Goal: Task Accomplishment & Management: Manage account settings

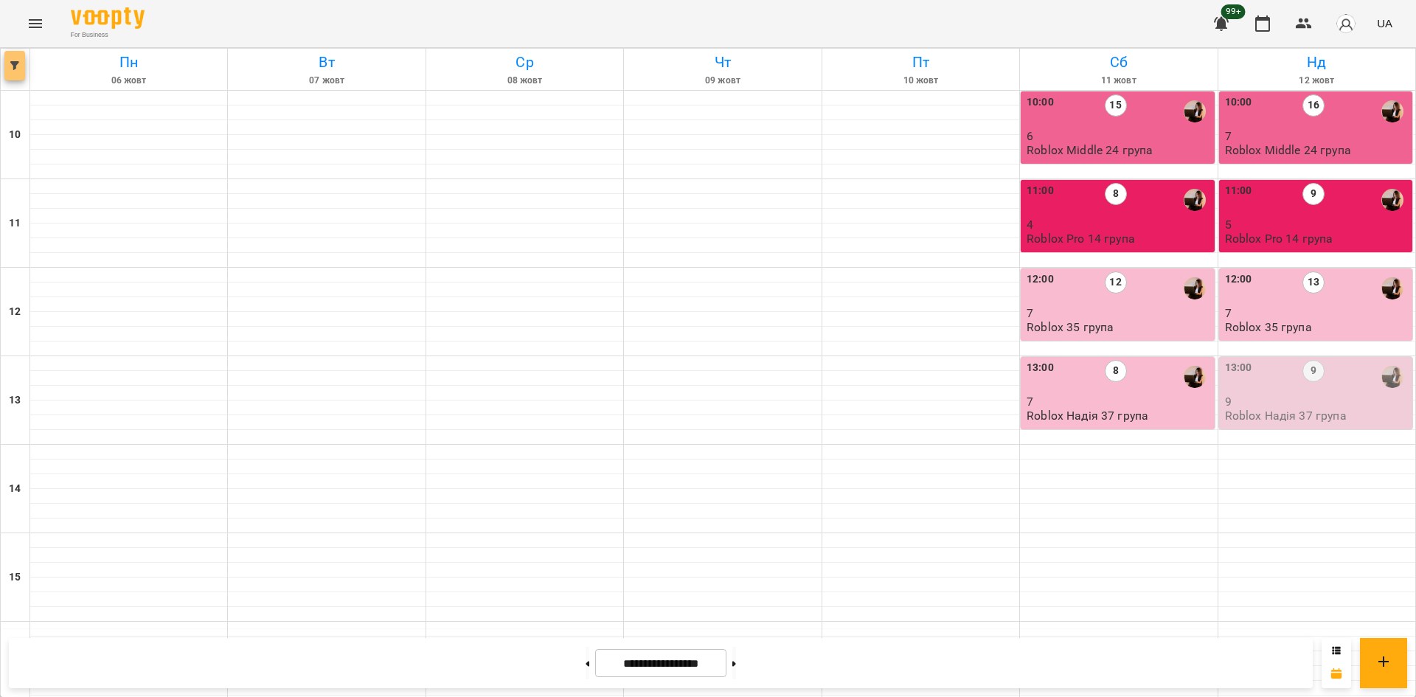
click at [18, 75] on button "button" at bounding box center [14, 66] width 21 height 30
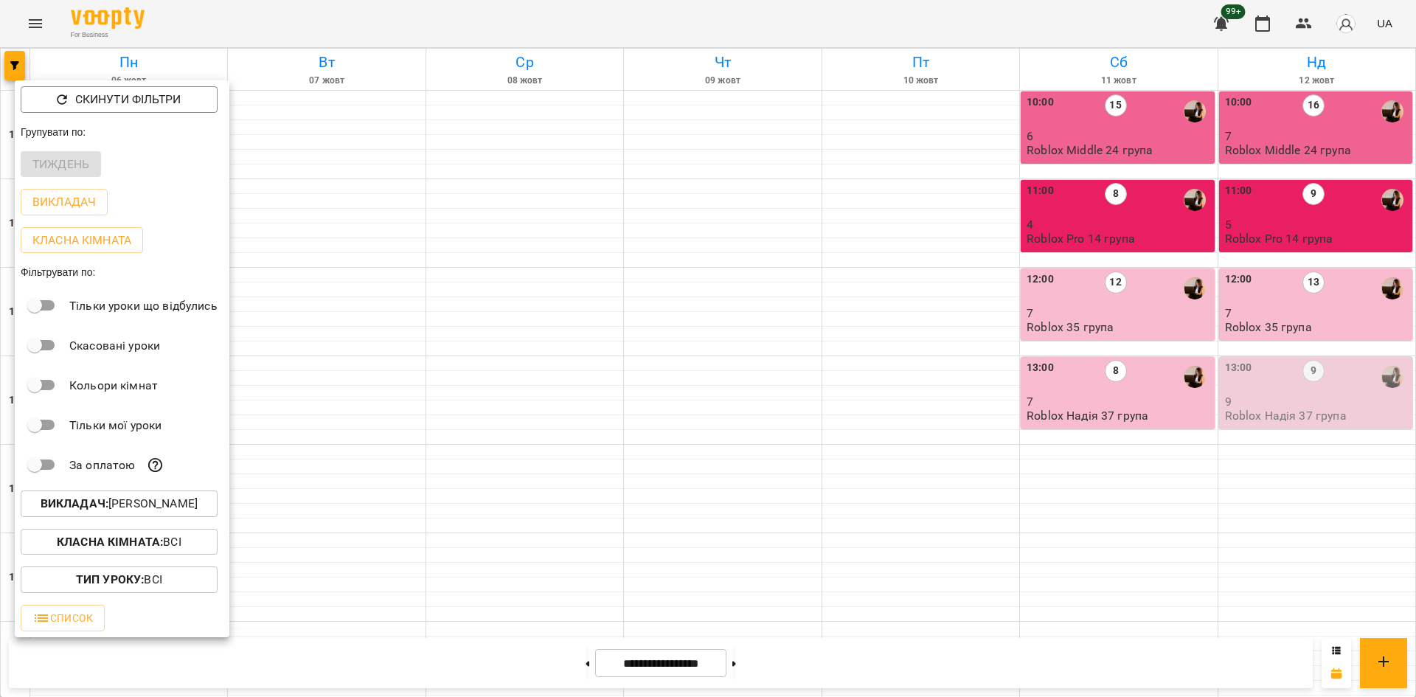
click at [176, 513] on p "Викладач : Надія Шрай" at bounding box center [119, 504] width 157 height 18
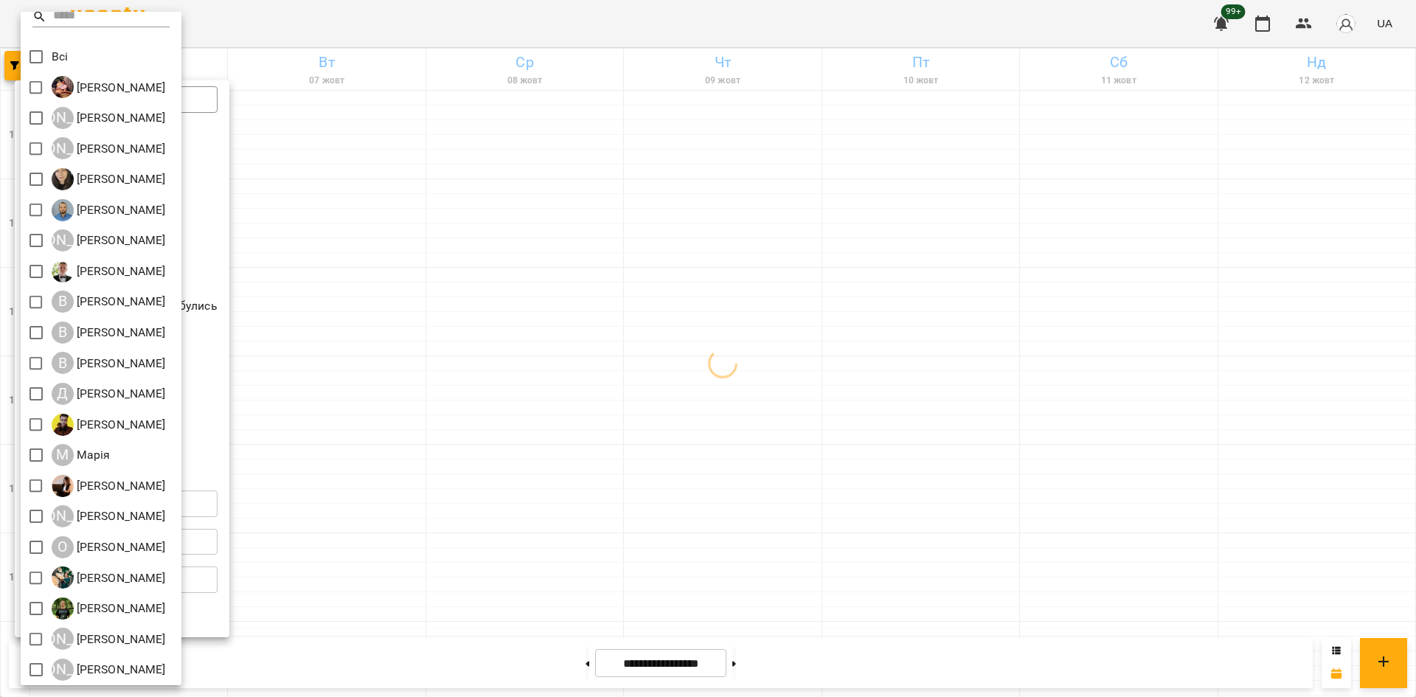
scroll to position [13, 0]
click at [409, 502] on div at bounding box center [708, 348] width 1416 height 697
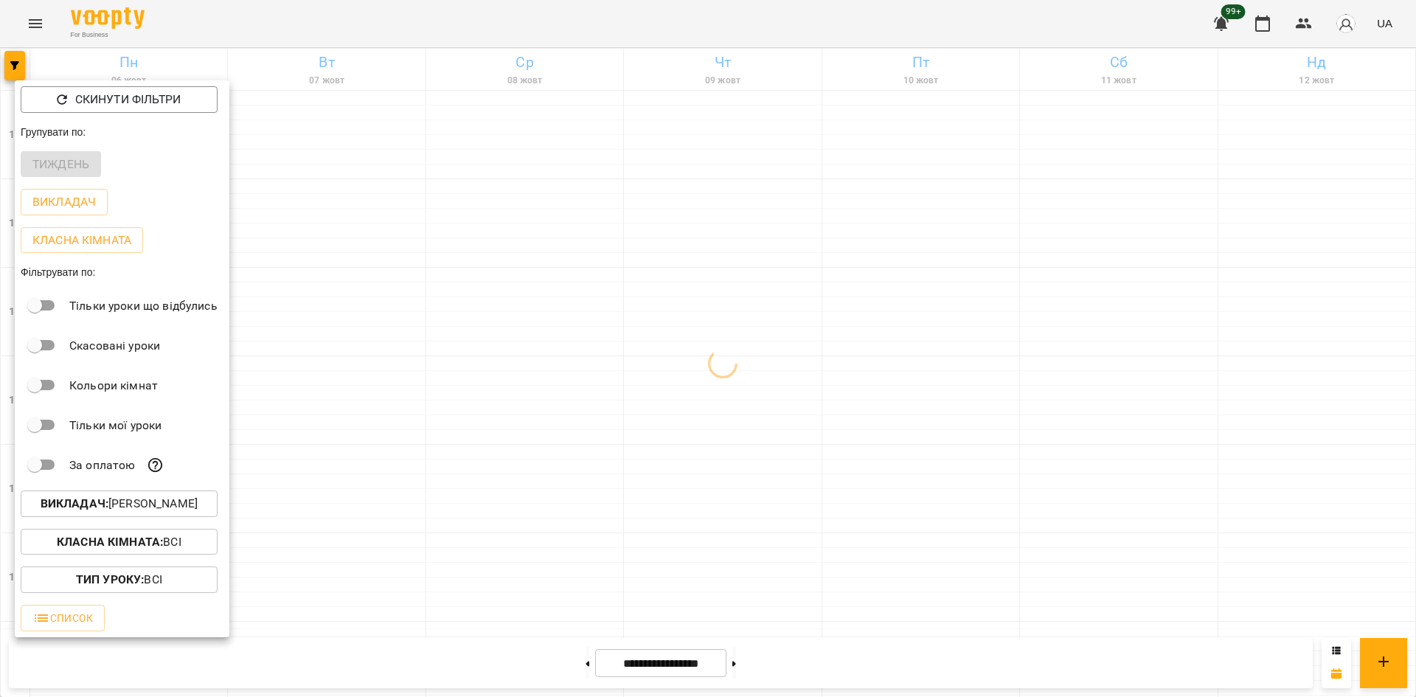
click at [410, 496] on div at bounding box center [708, 348] width 1416 height 697
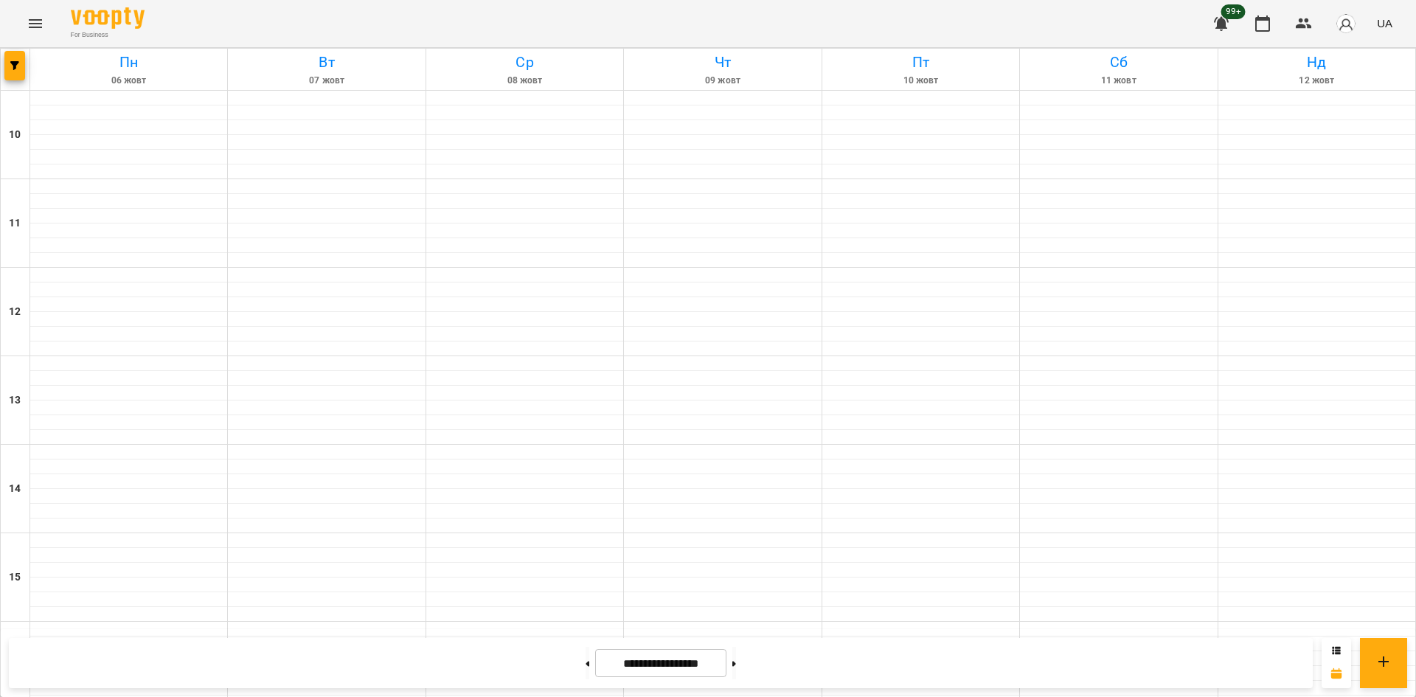
scroll to position [611, 0]
click at [736, 662] on button at bounding box center [735, 663] width 4 height 32
type input "**********"
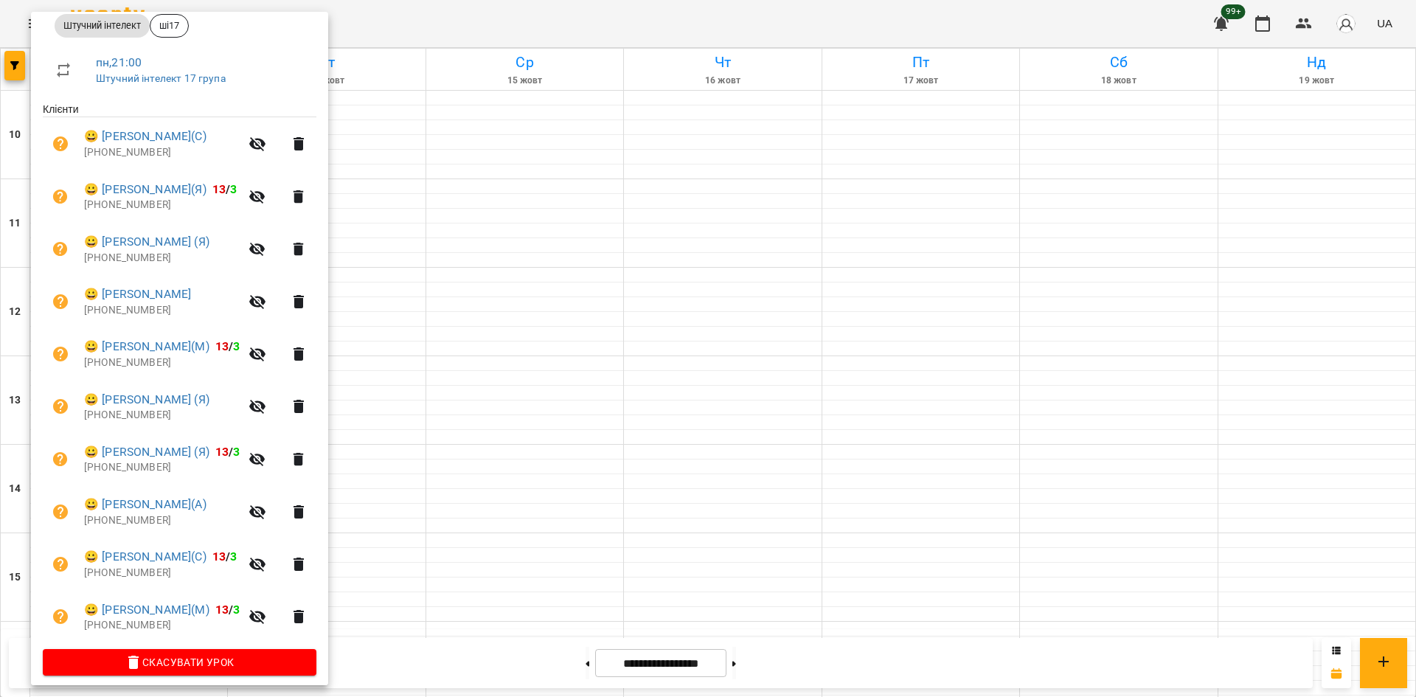
scroll to position [237, 0]
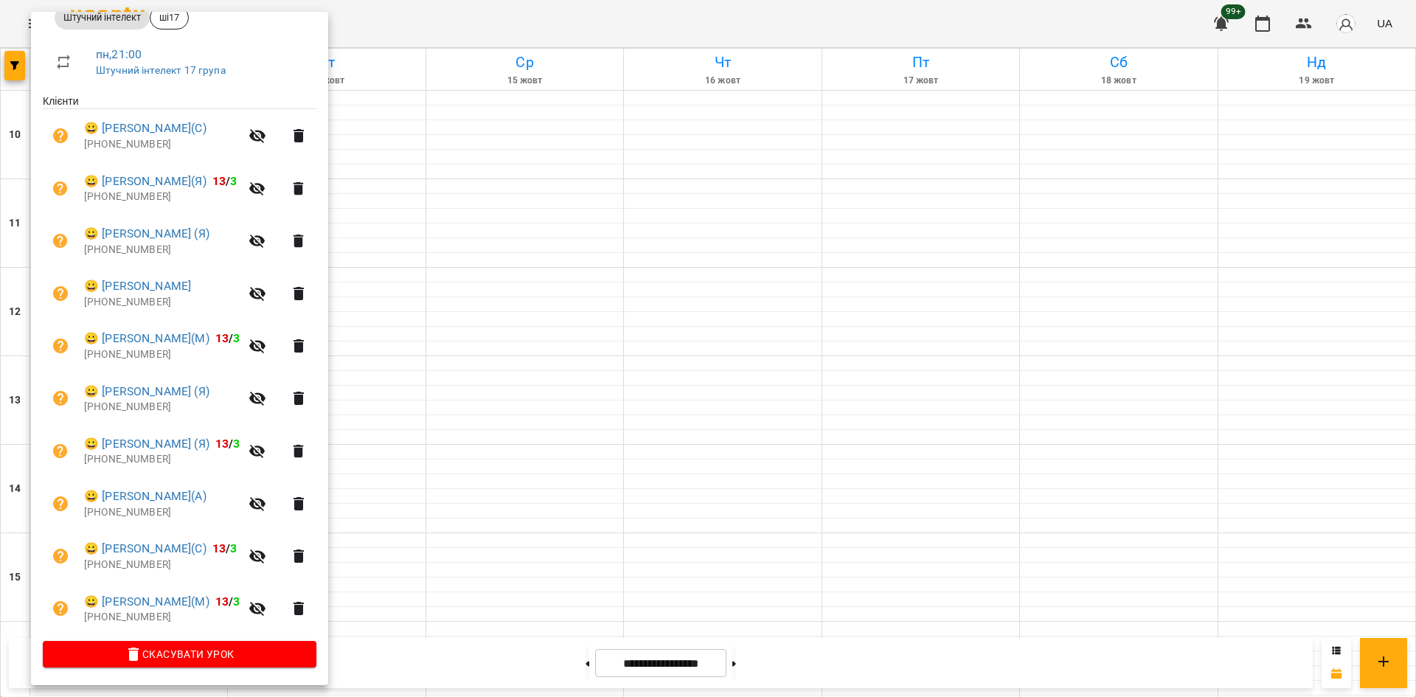
click at [679, 584] on div at bounding box center [708, 348] width 1416 height 697
